Goal: Task Accomplishment & Management: Complete application form

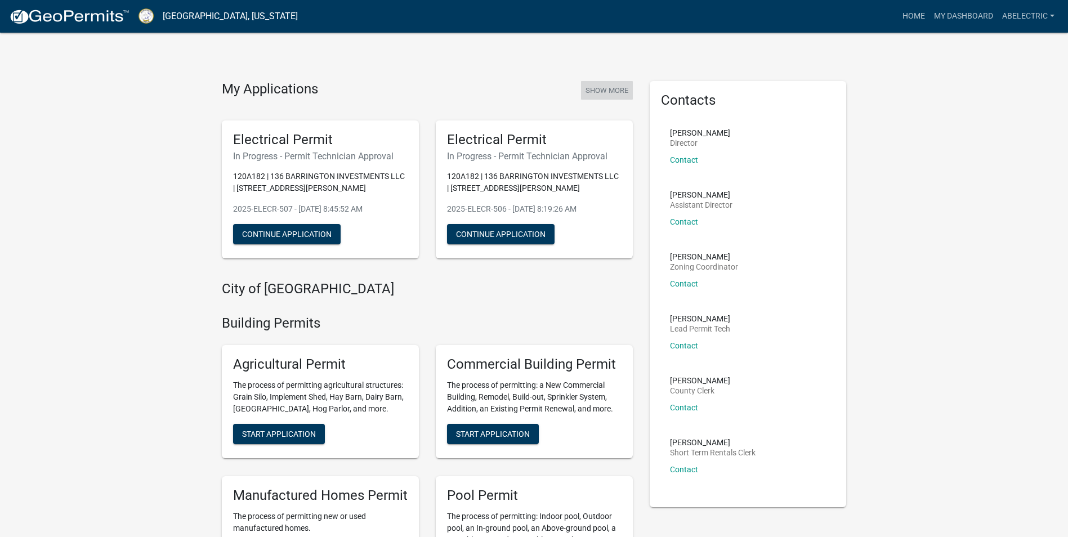
click at [623, 92] on button "Show More" at bounding box center [607, 90] width 52 height 19
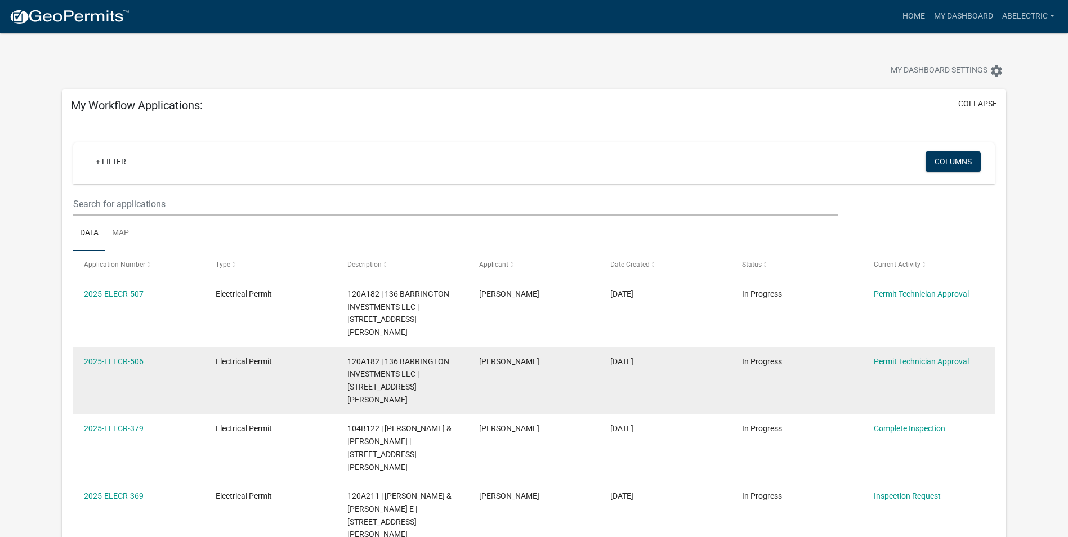
click at [688, 373] on datatable-body-cell "[DATE]" at bounding box center [666, 381] width 132 height 68
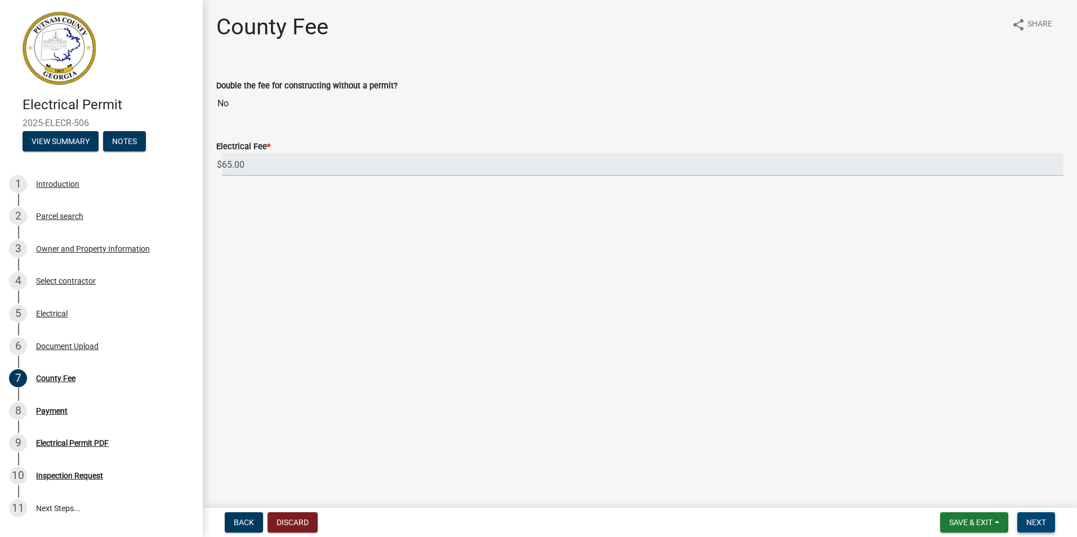
click at [1045, 529] on button "Next" at bounding box center [1036, 522] width 38 height 20
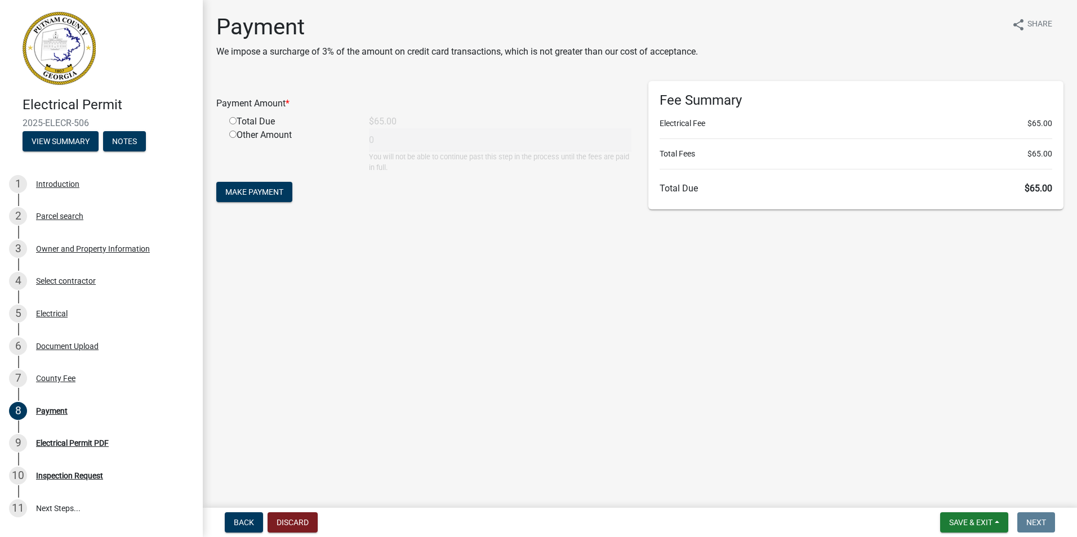
click at [232, 122] on input "radio" at bounding box center [232, 120] width 7 height 7
radio input "true"
type input "65"
click at [237, 191] on span "Make Payment" at bounding box center [254, 192] width 58 height 9
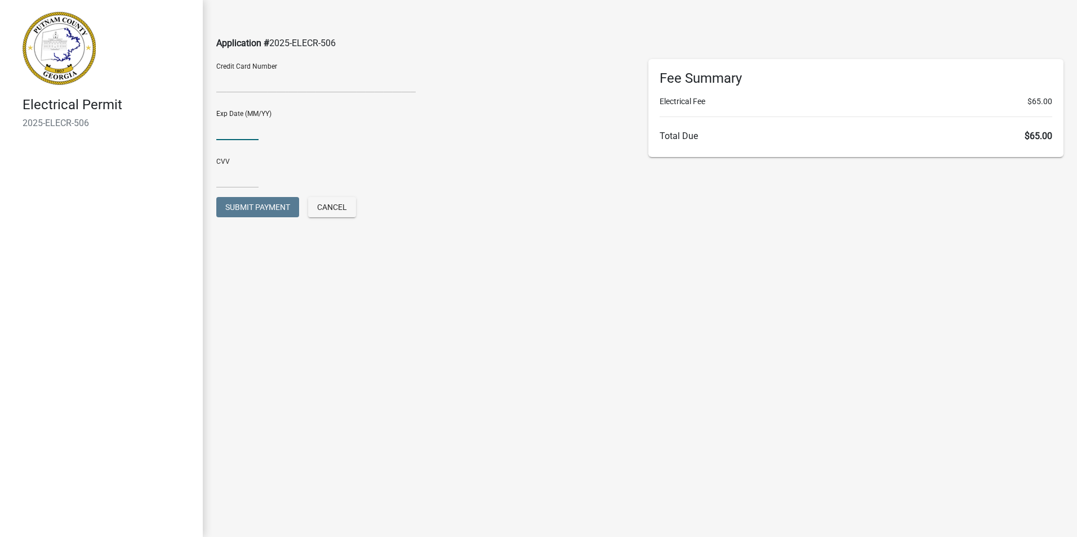
click at [220, 131] on input "text" at bounding box center [237, 128] width 42 height 23
type input "0530"
click at [240, 179] on input "text" at bounding box center [237, 176] width 42 height 23
type input "5"
type input "8521"
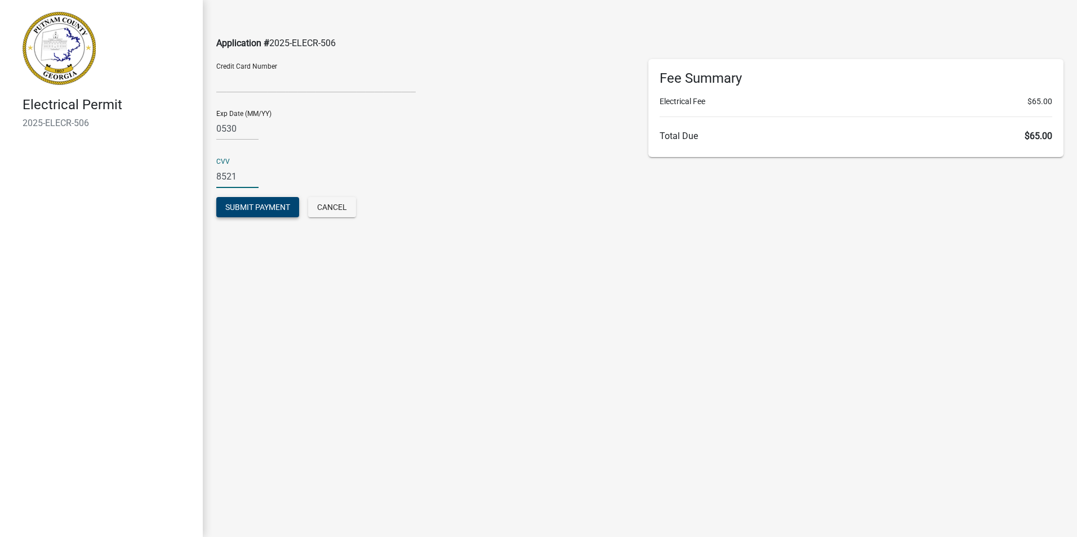
click at [271, 209] on span "Submit Payment" at bounding box center [257, 207] width 65 height 9
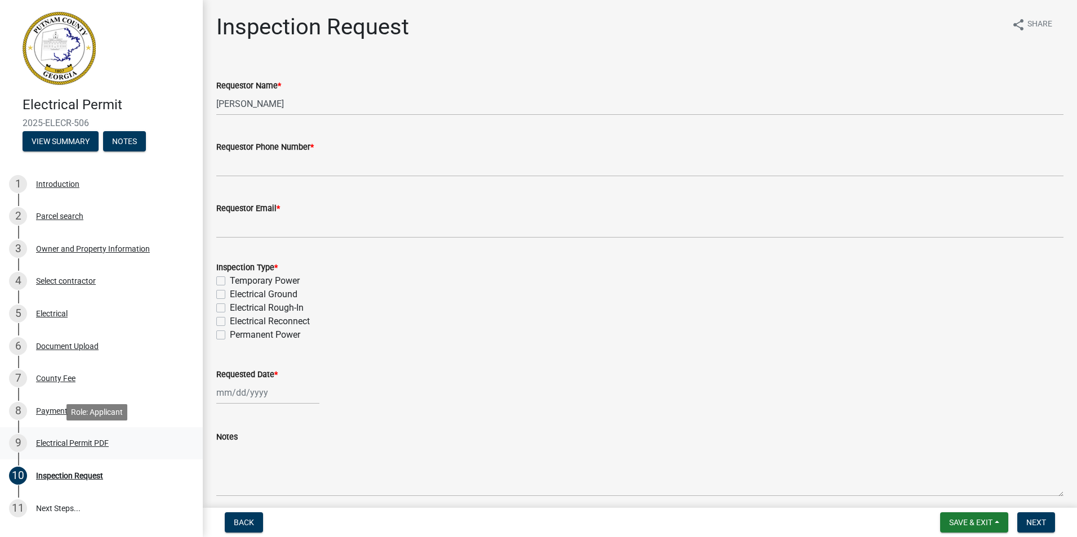
click at [104, 440] on div "Electrical Permit PDF" at bounding box center [72, 443] width 73 height 8
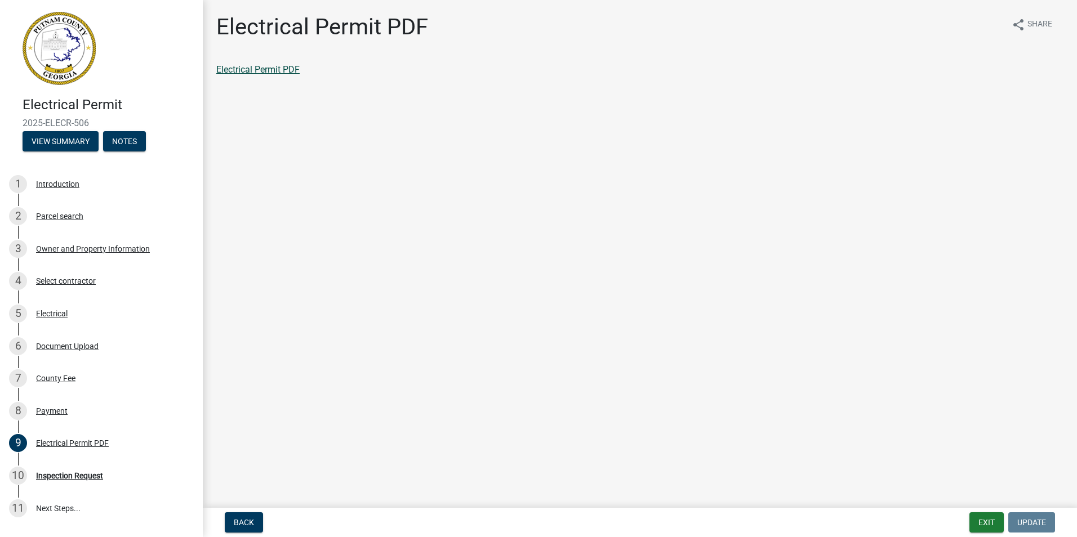
click at [250, 66] on link "Electrical Permit PDF" at bounding box center [257, 69] width 83 height 11
